Goal: Task Accomplishment & Management: Complete application form

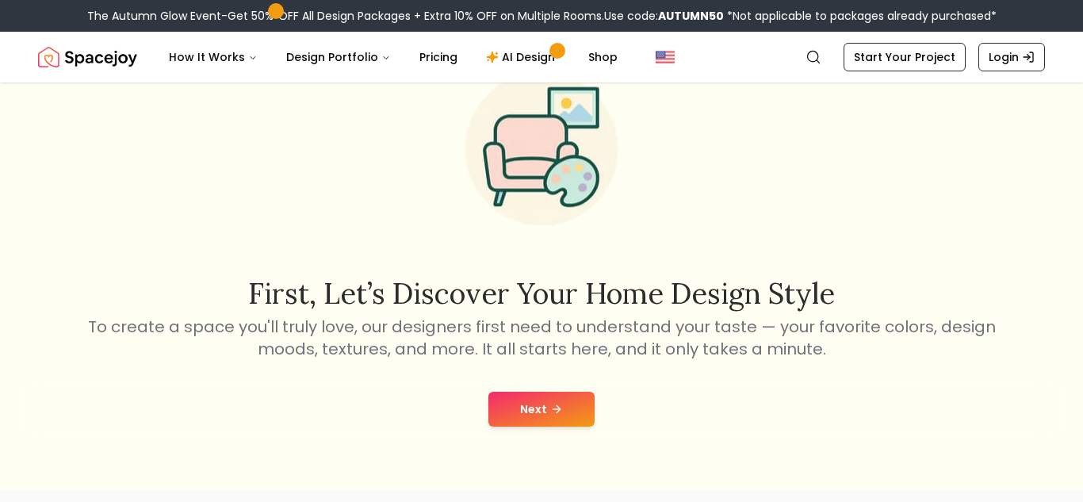
scroll to position [84, 0]
click at [573, 419] on button "Next" at bounding box center [542, 409] width 106 height 35
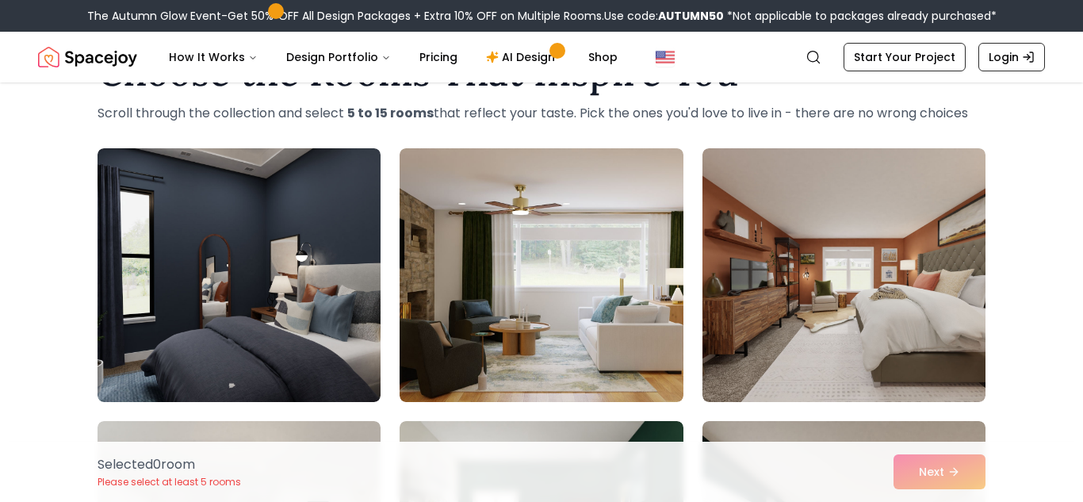
scroll to position [66, 0]
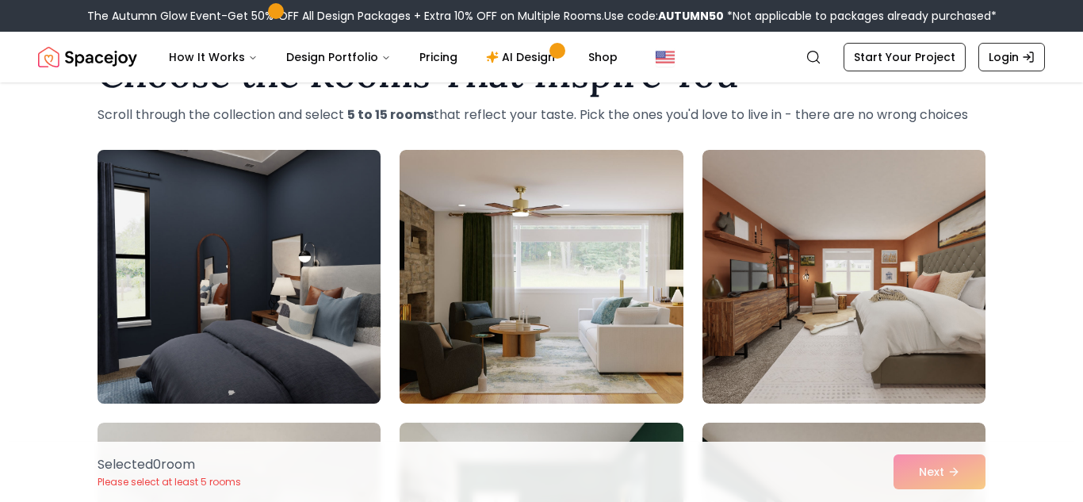
click at [274, 268] on img at bounding box center [238, 277] width 297 height 266
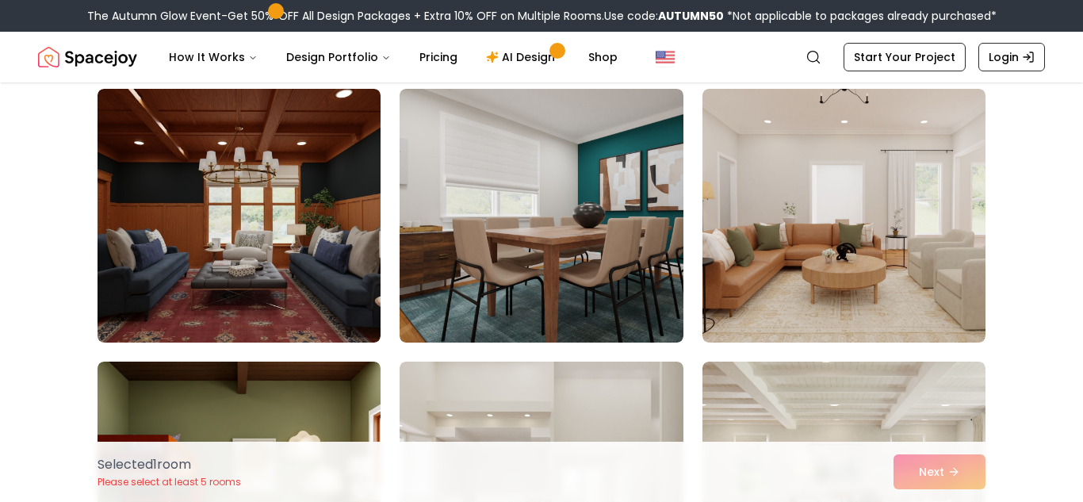
scroll to position [1213, 0]
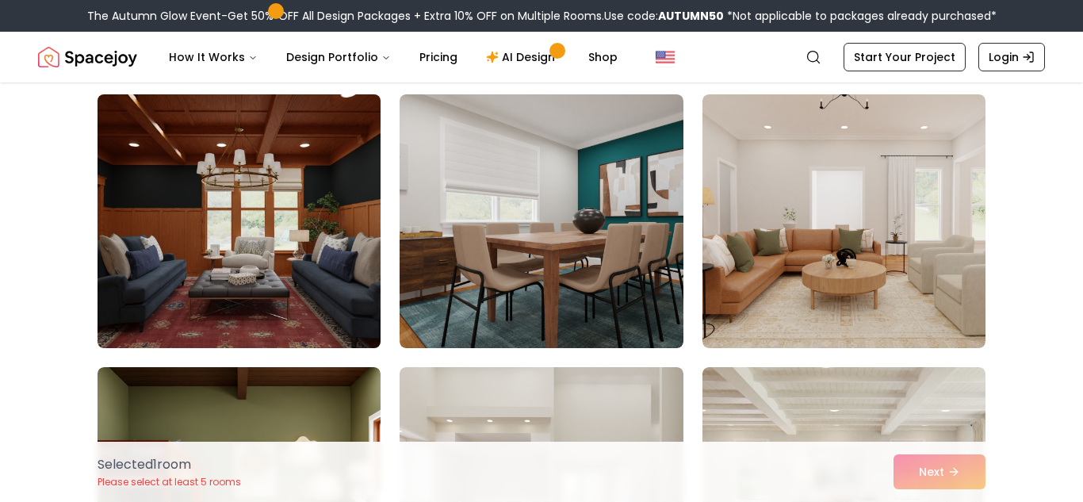
click at [257, 194] on img at bounding box center [238, 221] width 297 height 266
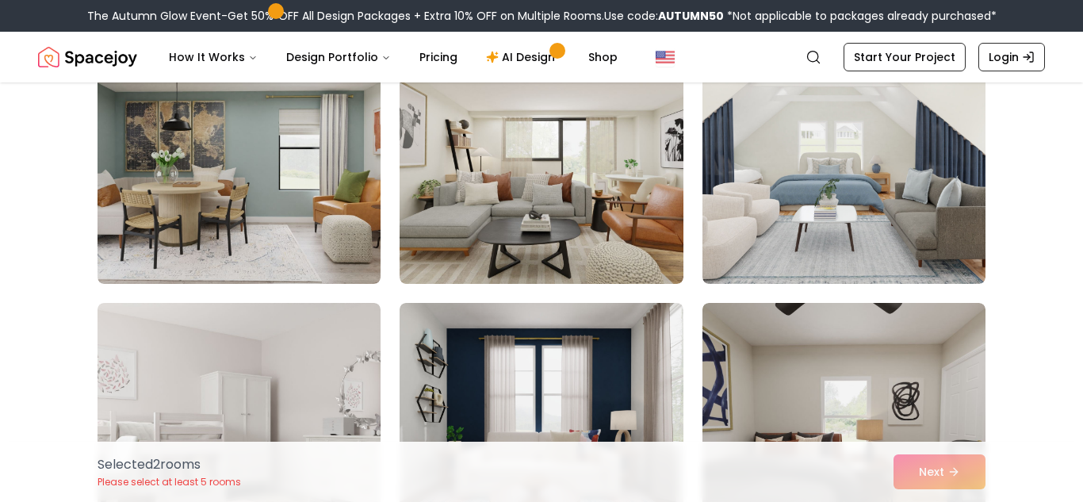
scroll to position [2642, 0]
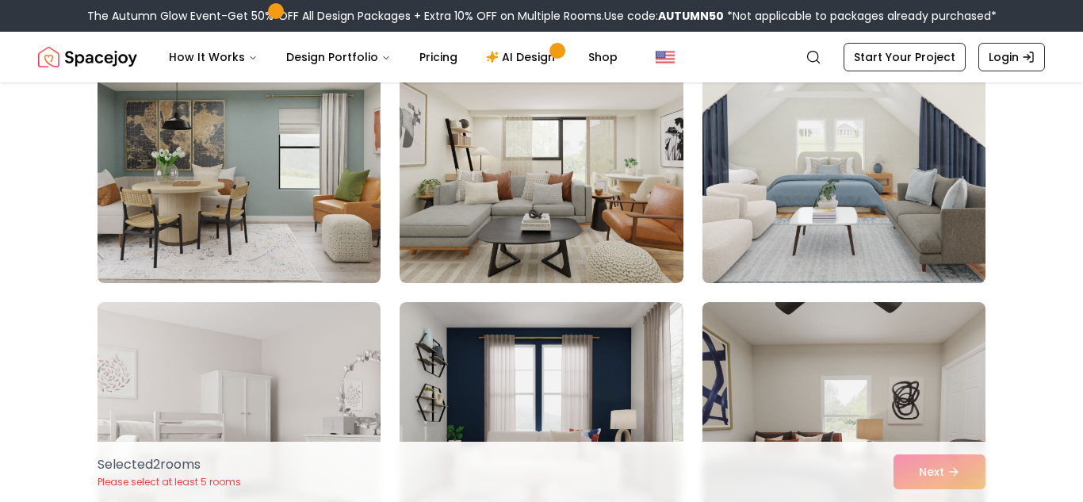
click at [775, 175] on img at bounding box center [844, 156] width 297 height 266
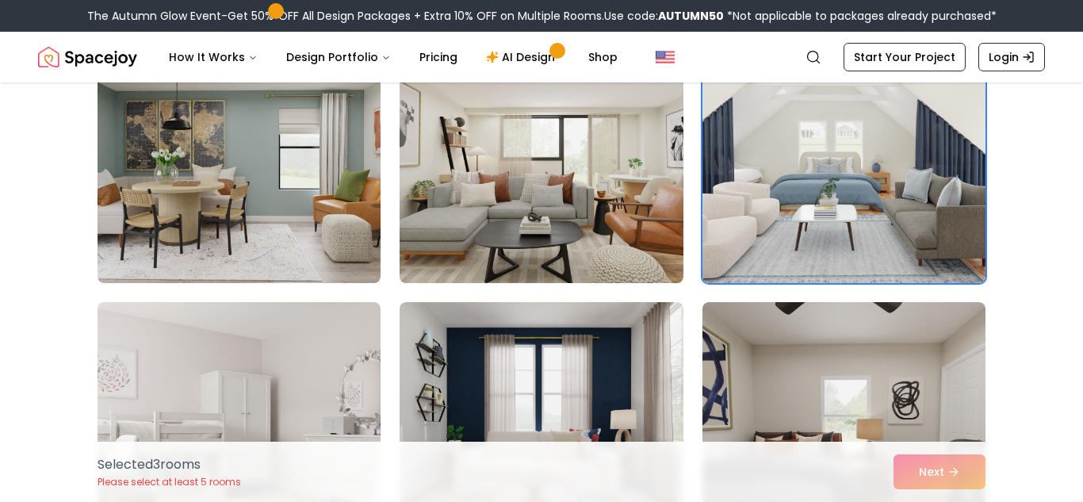
click at [663, 186] on img at bounding box center [541, 156] width 297 height 266
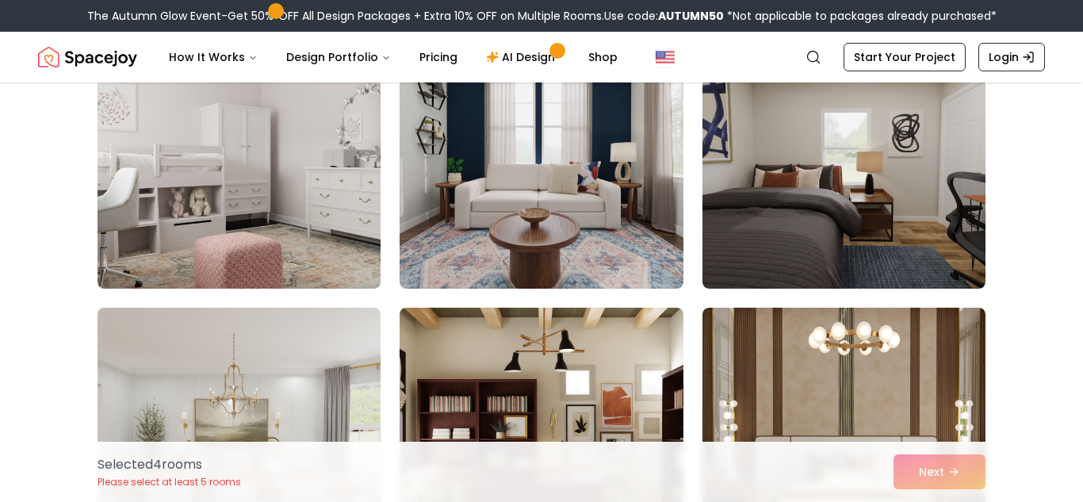
scroll to position [2908, 0]
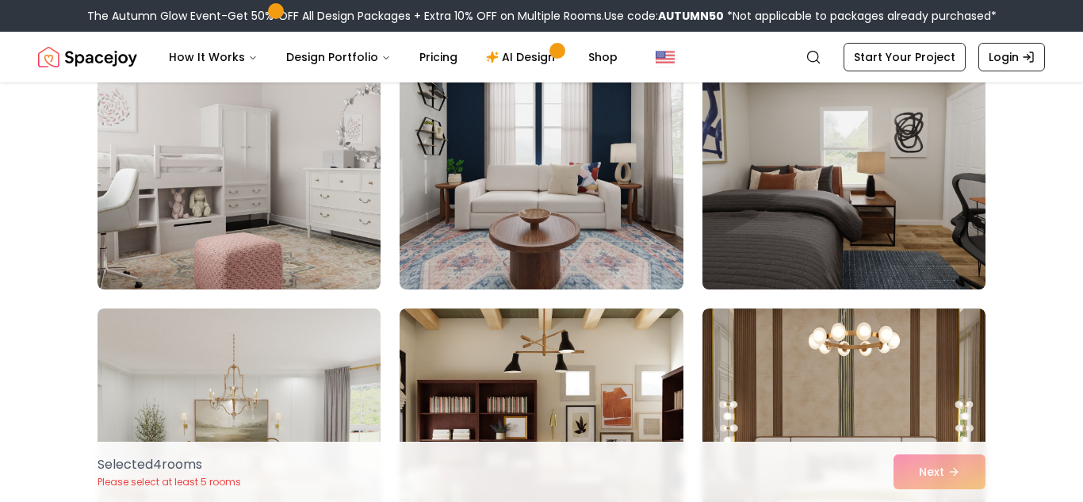
click at [812, 217] on img at bounding box center [844, 162] width 297 height 266
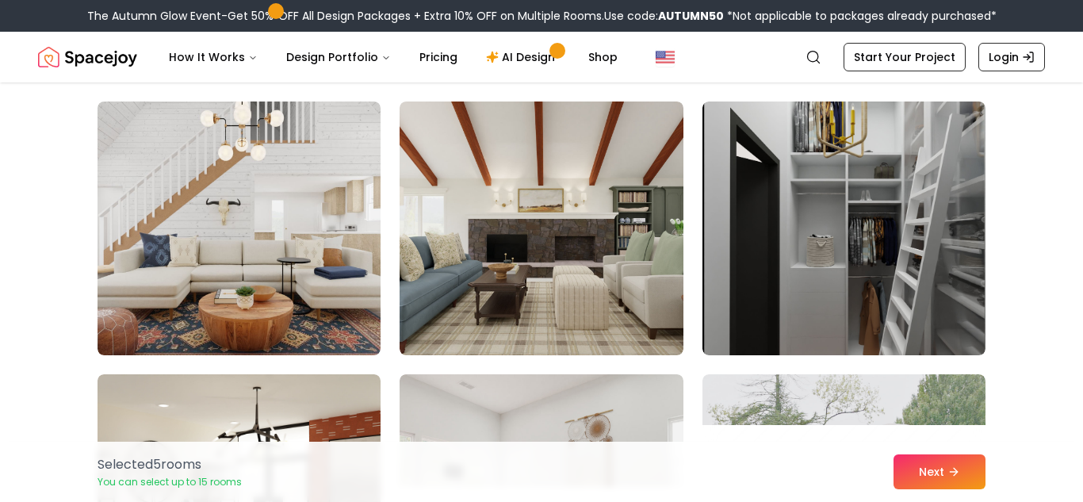
scroll to position [3389, 0]
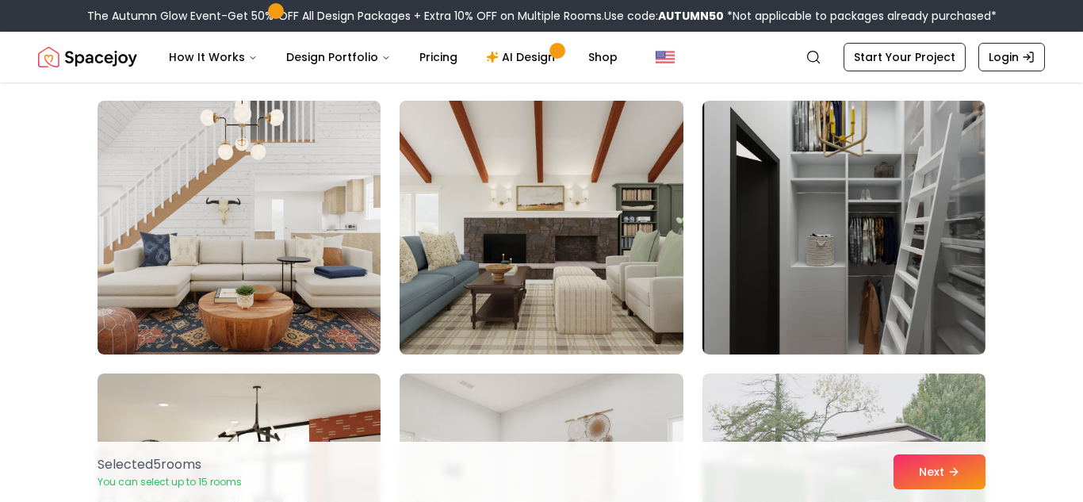
click at [574, 247] on img at bounding box center [541, 227] width 297 height 266
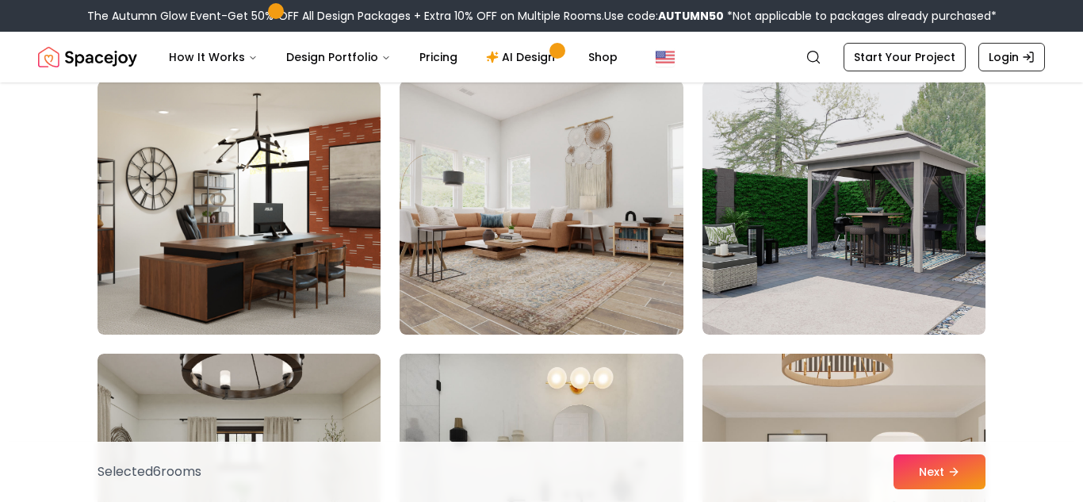
scroll to position [3682, 0]
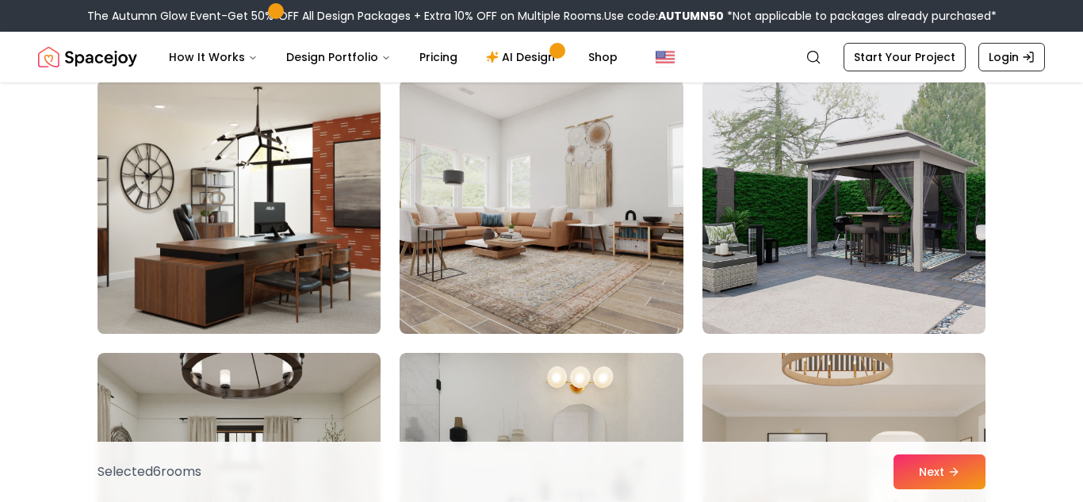
click at [353, 270] on img at bounding box center [238, 207] width 297 height 266
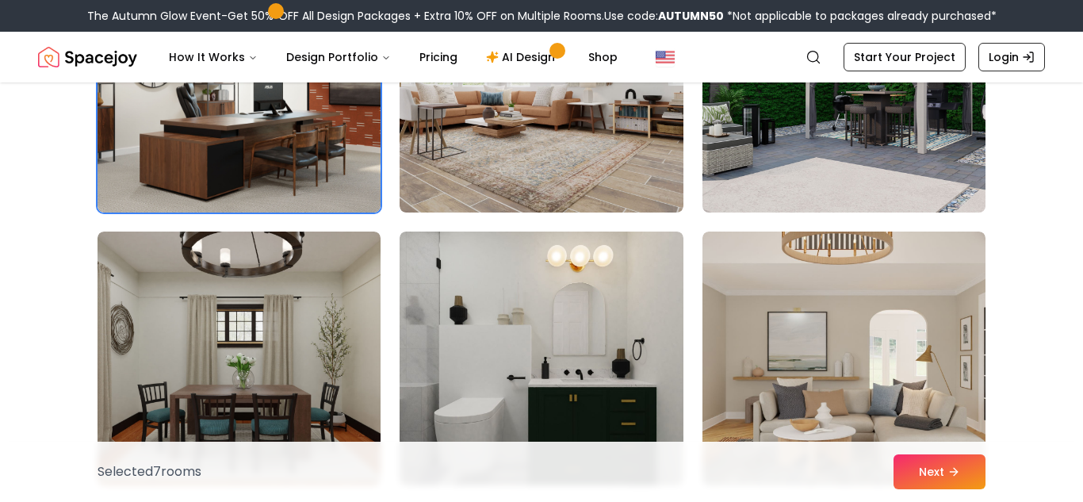
scroll to position [3820, 0]
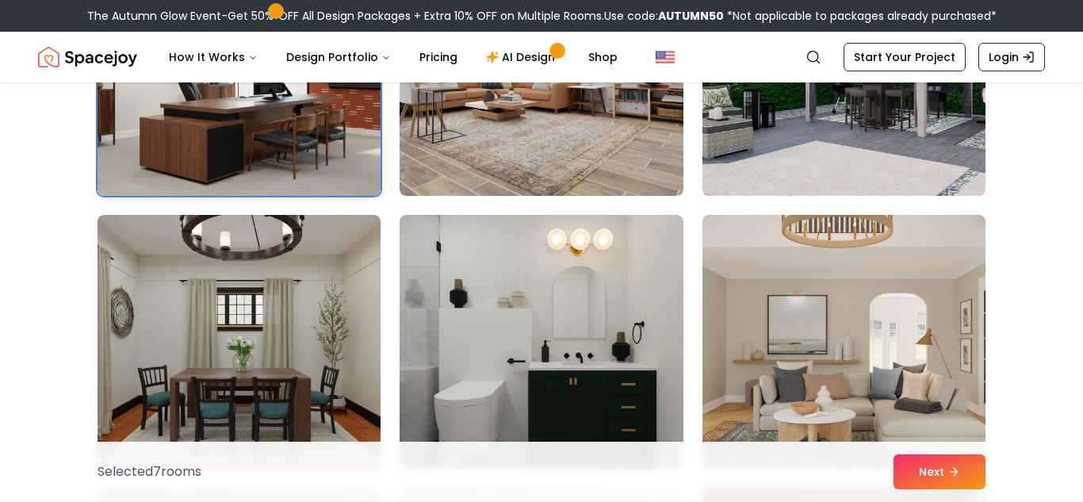
click at [826, 106] on img at bounding box center [844, 69] width 297 height 266
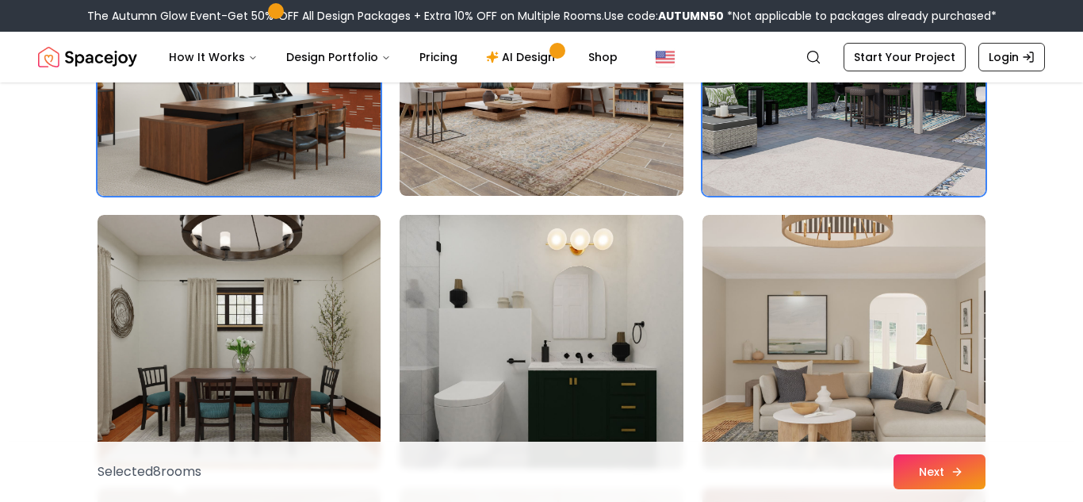
click at [932, 469] on button "Next" at bounding box center [940, 471] width 92 height 35
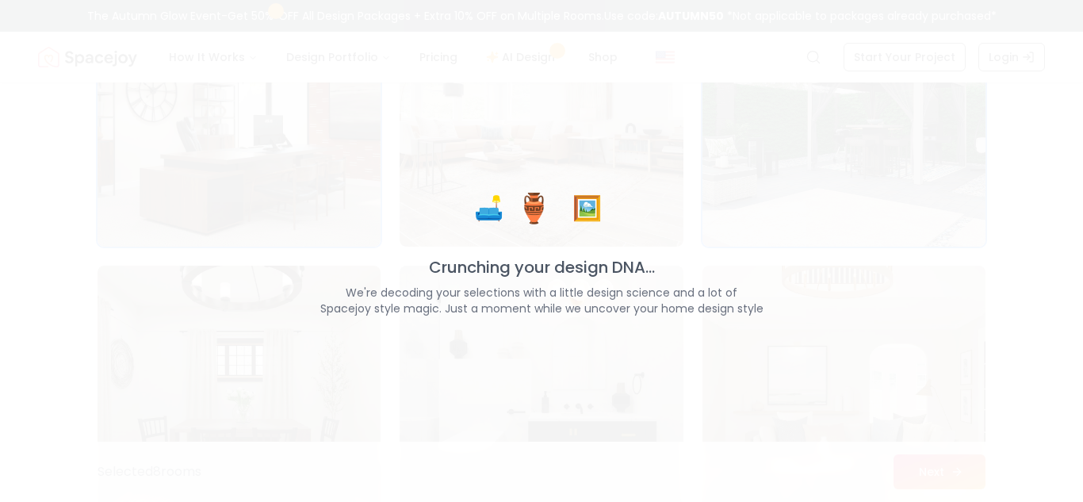
scroll to position [3871, 0]
